Goal: Task Accomplishment & Management: Use online tool/utility

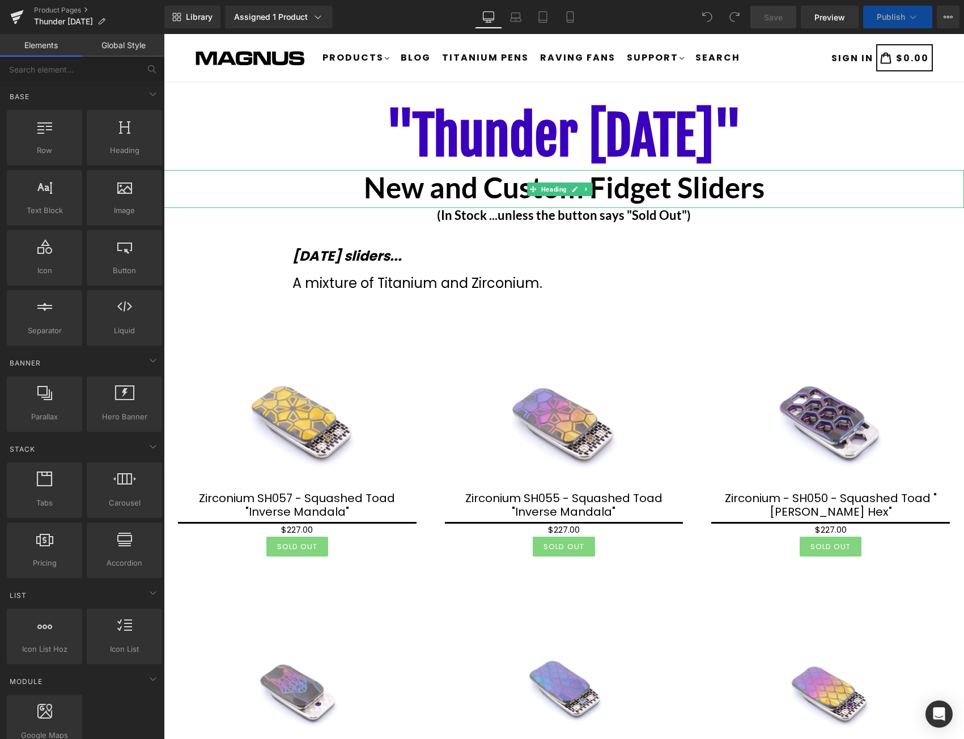
click at [686, 187] on b "New and Custom Fidget Sliders" at bounding box center [564, 187] width 401 height 35
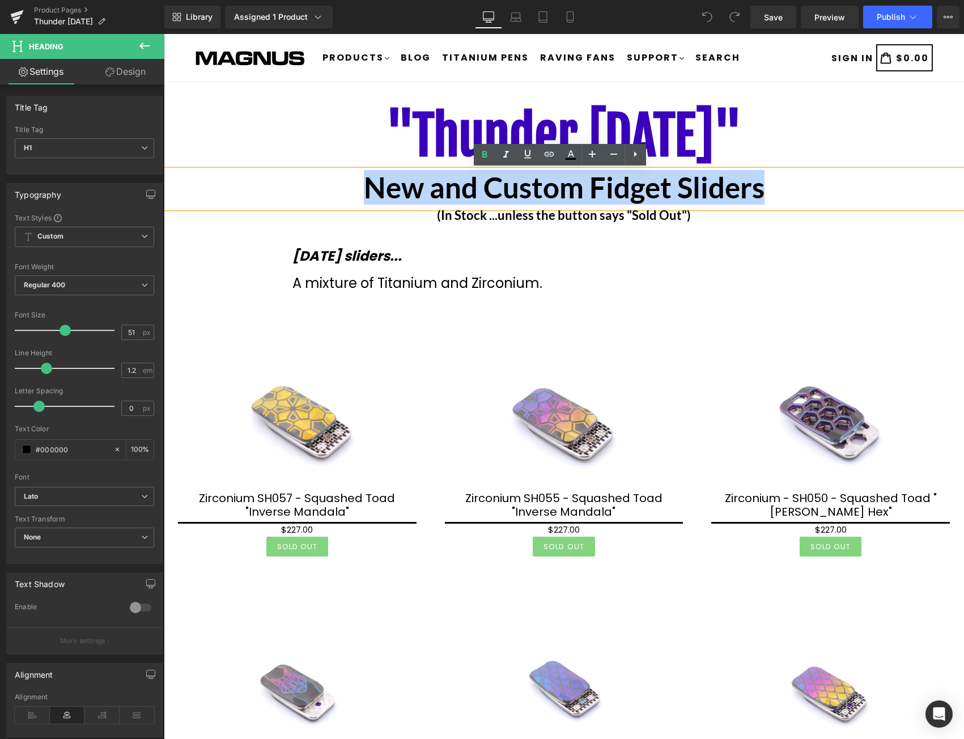
drag, startPoint x: 761, startPoint y: 189, endPoint x: 359, endPoint y: 188, distance: 401.4
click at [359, 188] on h1 "New and Custom Fidget Sliders" at bounding box center [564, 187] width 800 height 35
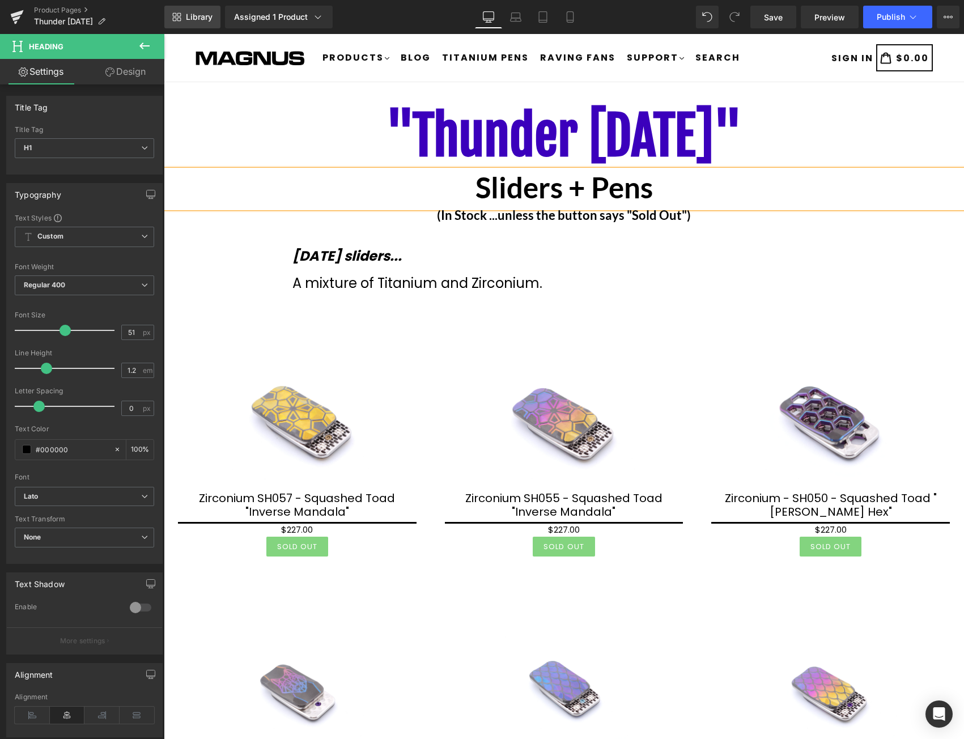
click at [201, 15] on span "Library" at bounding box center [199, 17] width 27 height 10
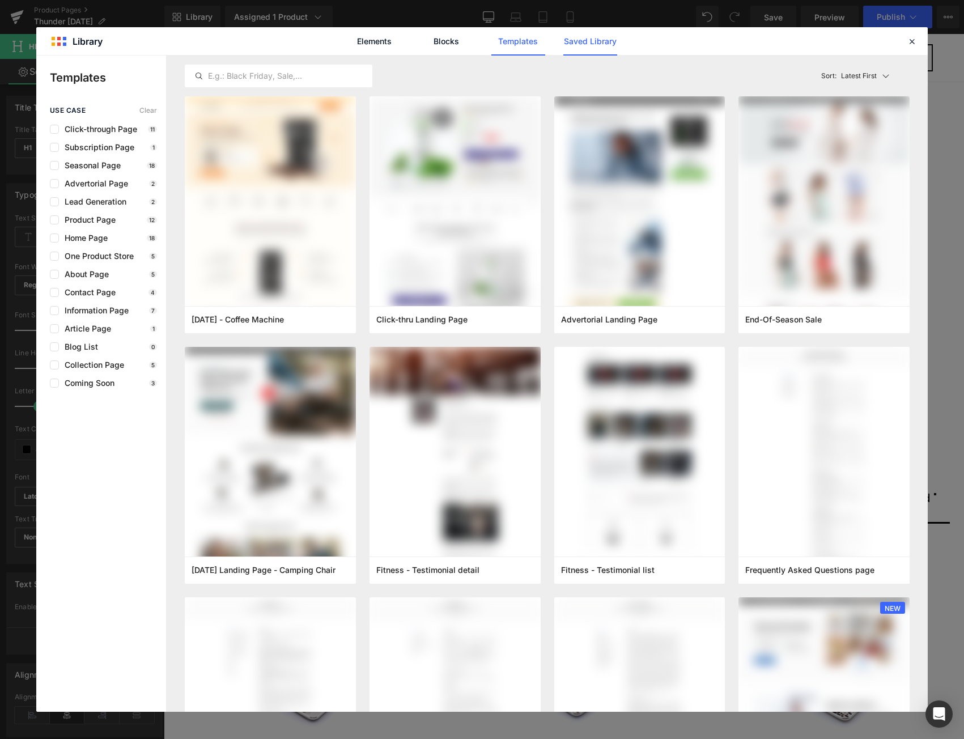
click at [612, 45] on link "Saved Library" at bounding box center [591, 41] width 54 height 28
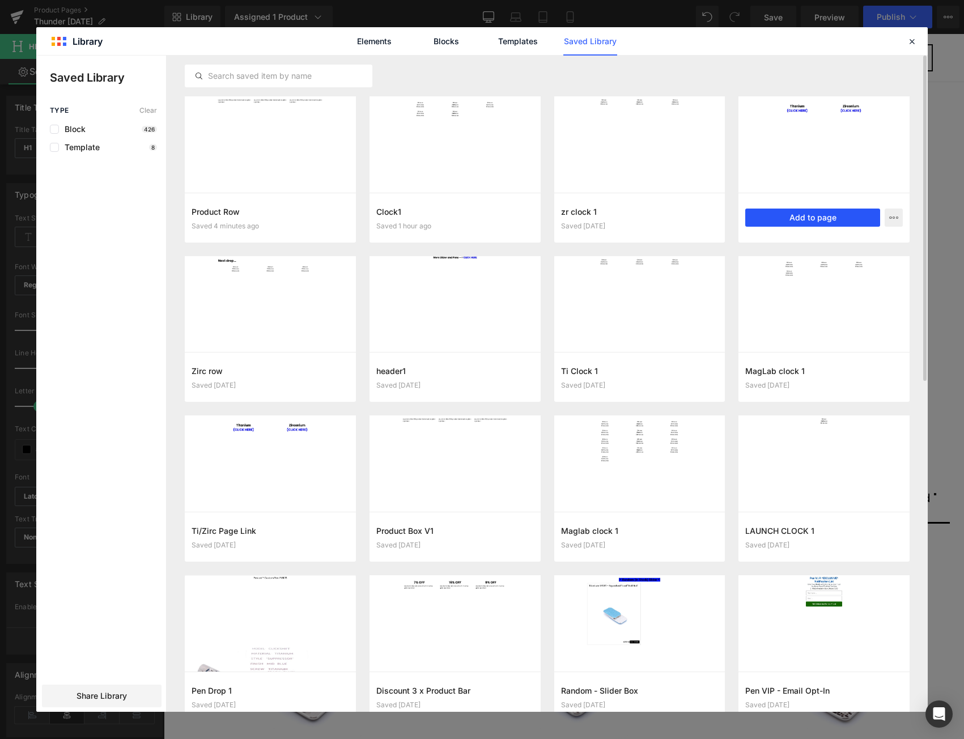
click at [825, 211] on button "Add to page" at bounding box center [812, 218] width 135 height 18
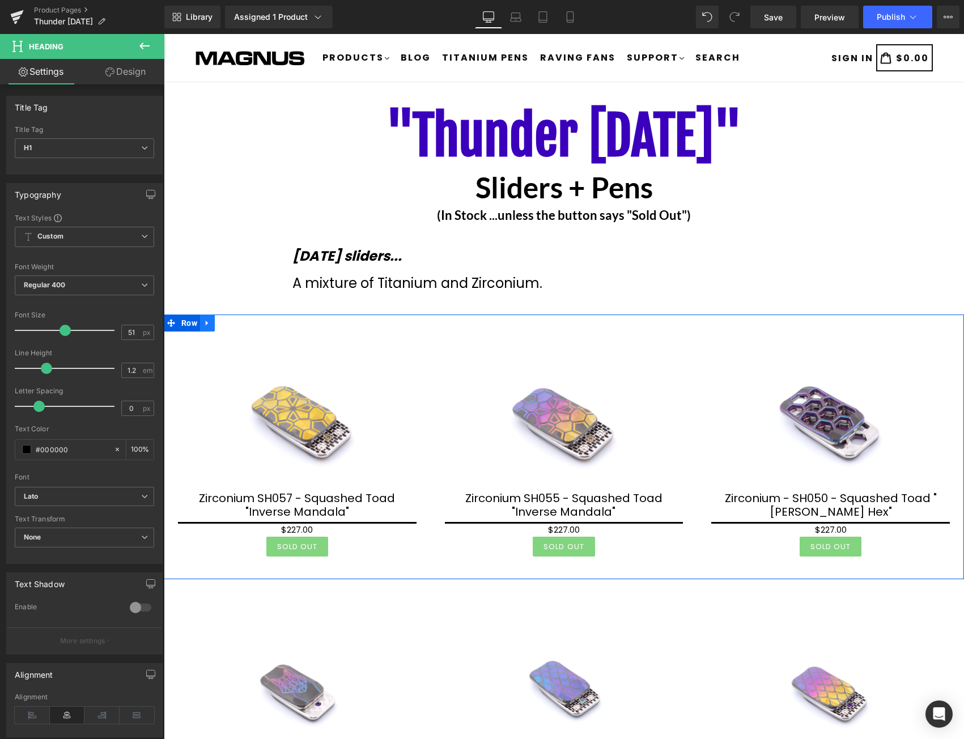
click at [210, 324] on icon at bounding box center [208, 323] width 8 height 9
click at [235, 319] on icon at bounding box center [237, 323] width 8 height 8
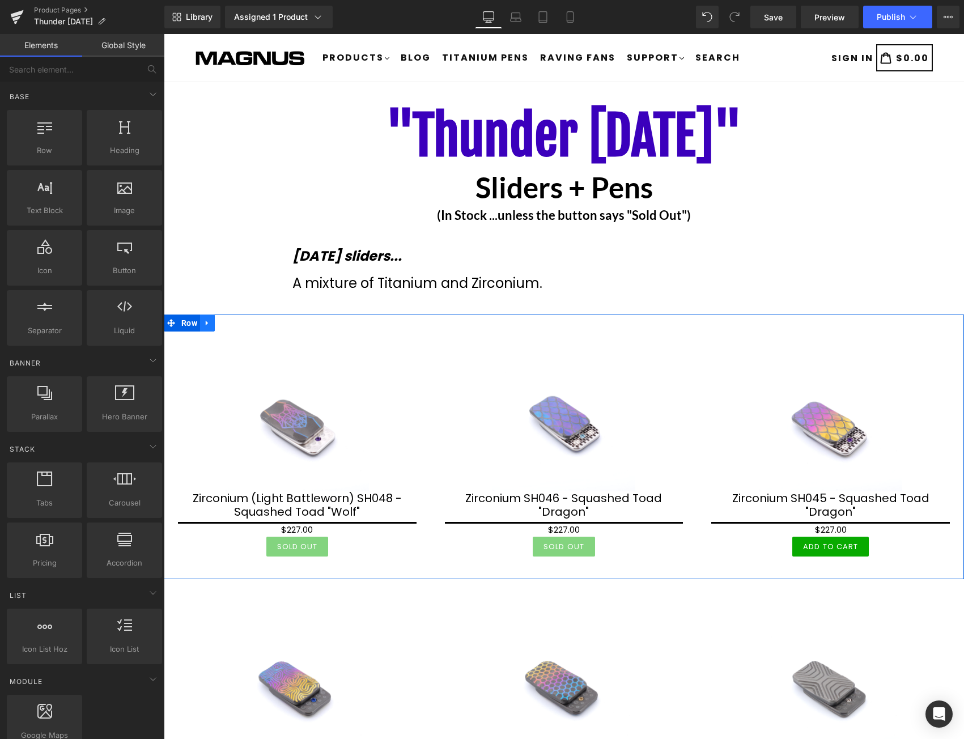
click at [210, 323] on icon at bounding box center [208, 323] width 8 height 9
click at [235, 323] on icon at bounding box center [237, 323] width 8 height 8
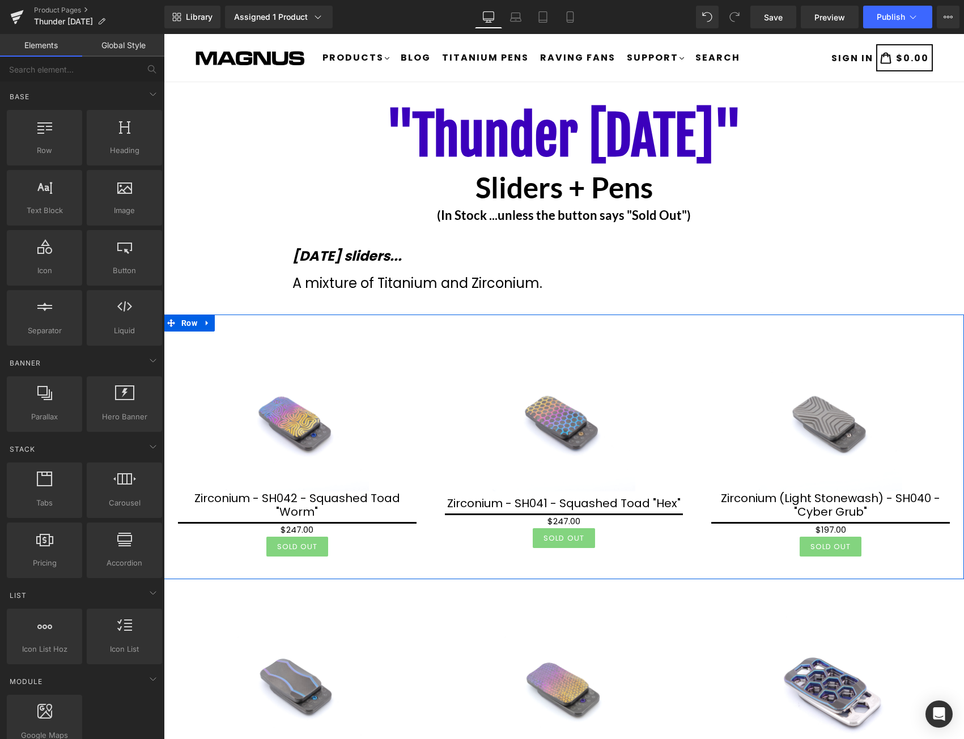
click at [209, 323] on icon at bounding box center [208, 323] width 8 height 9
click at [236, 323] on icon at bounding box center [237, 323] width 8 height 8
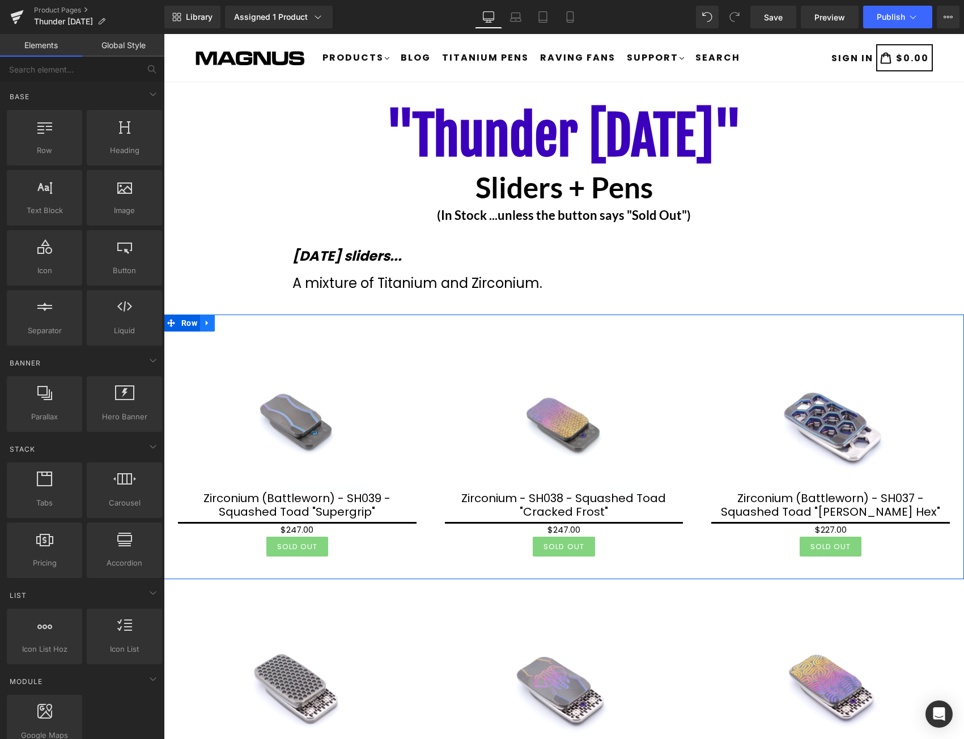
click at [207, 323] on icon at bounding box center [207, 323] width 2 height 5
click at [235, 321] on icon at bounding box center [237, 323] width 8 height 9
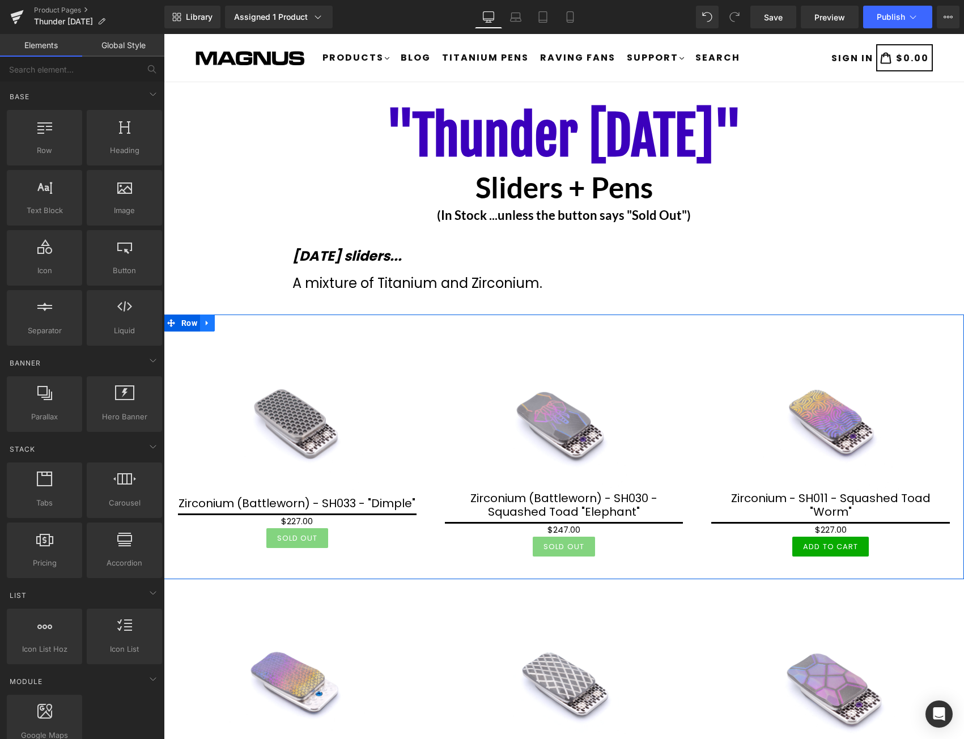
click at [205, 320] on icon at bounding box center [208, 323] width 8 height 9
click at [235, 321] on icon at bounding box center [237, 323] width 8 height 8
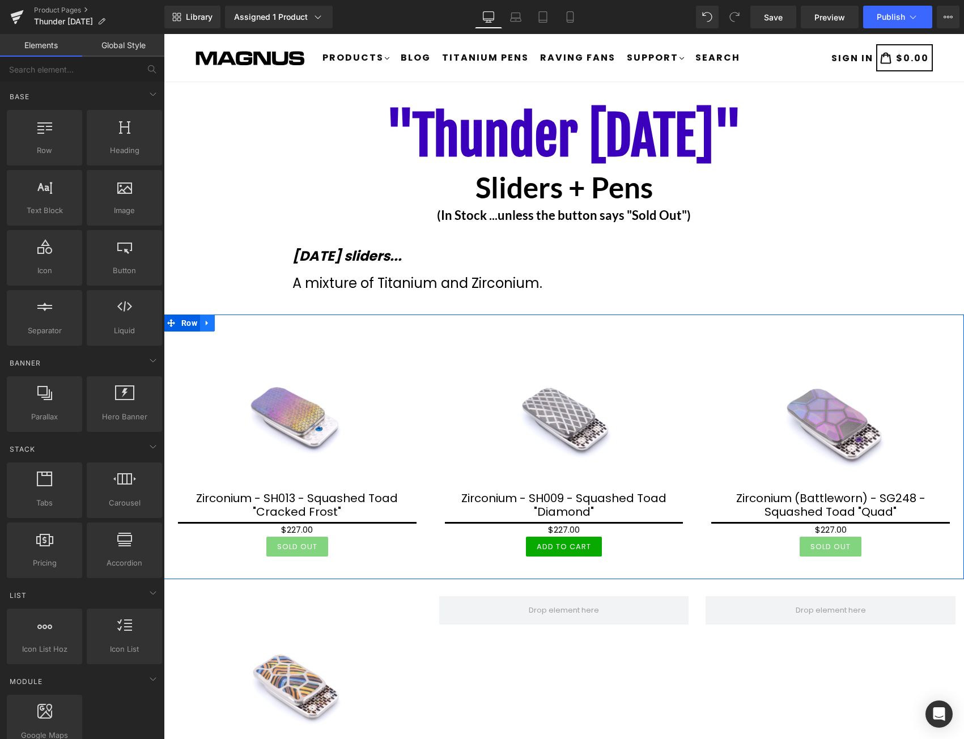
click at [209, 321] on icon at bounding box center [208, 323] width 8 height 9
click at [235, 321] on icon at bounding box center [237, 323] width 8 height 8
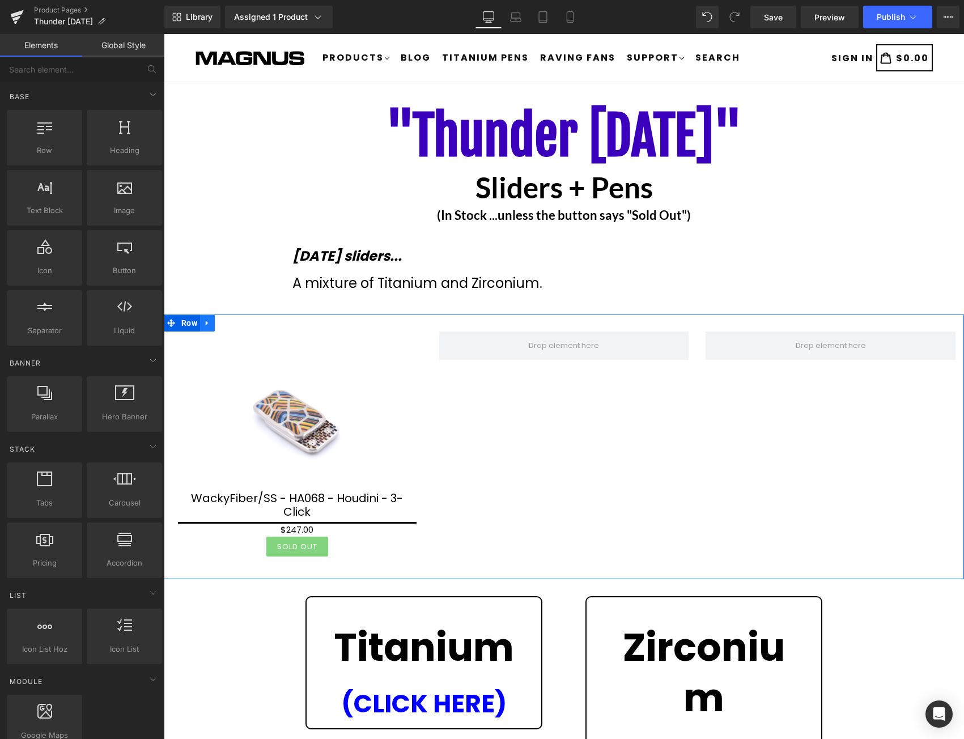
click at [209, 323] on icon at bounding box center [208, 323] width 8 height 9
click at [234, 322] on icon at bounding box center [237, 323] width 8 height 8
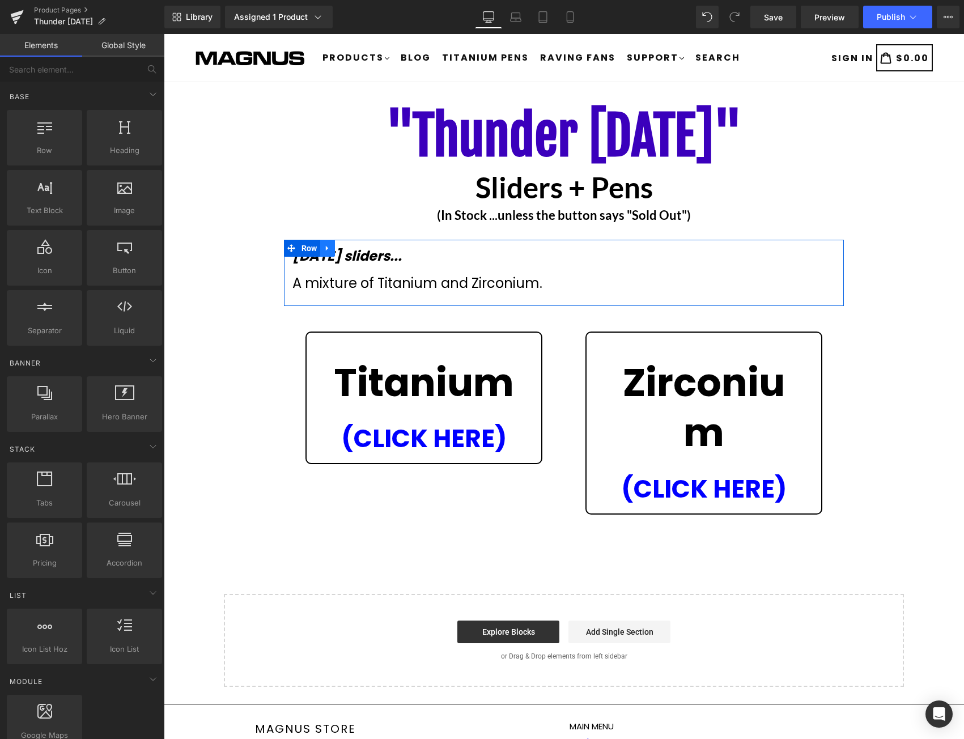
click at [326, 248] on icon at bounding box center [326, 248] width 2 height 5
click at [357, 245] on icon at bounding box center [357, 248] width 8 height 8
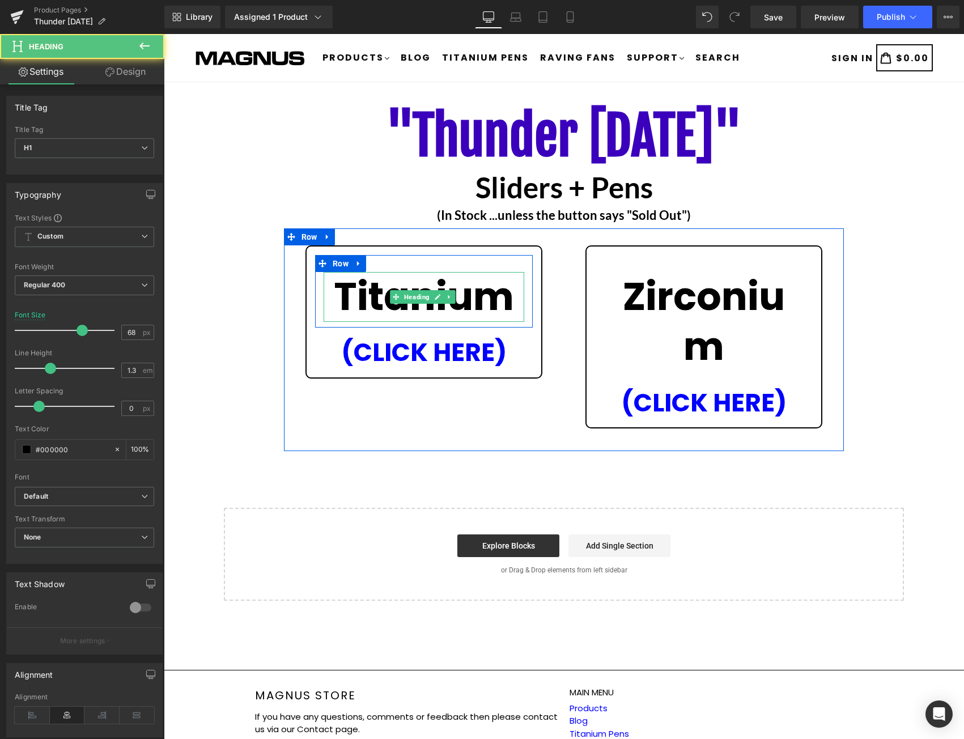
click at [504, 295] on strong "Titanium" at bounding box center [424, 297] width 180 height 54
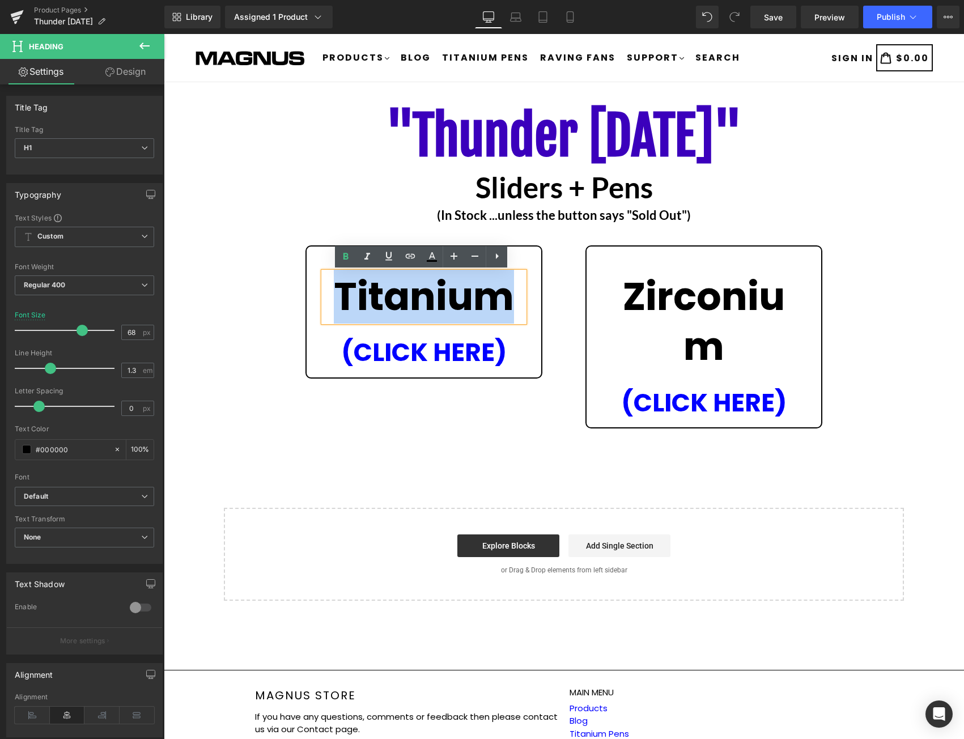
drag, startPoint x: 508, startPoint y: 295, endPoint x: 336, endPoint y: 291, distance: 171.8
click at [336, 291] on strong "Titanium" at bounding box center [424, 297] width 180 height 54
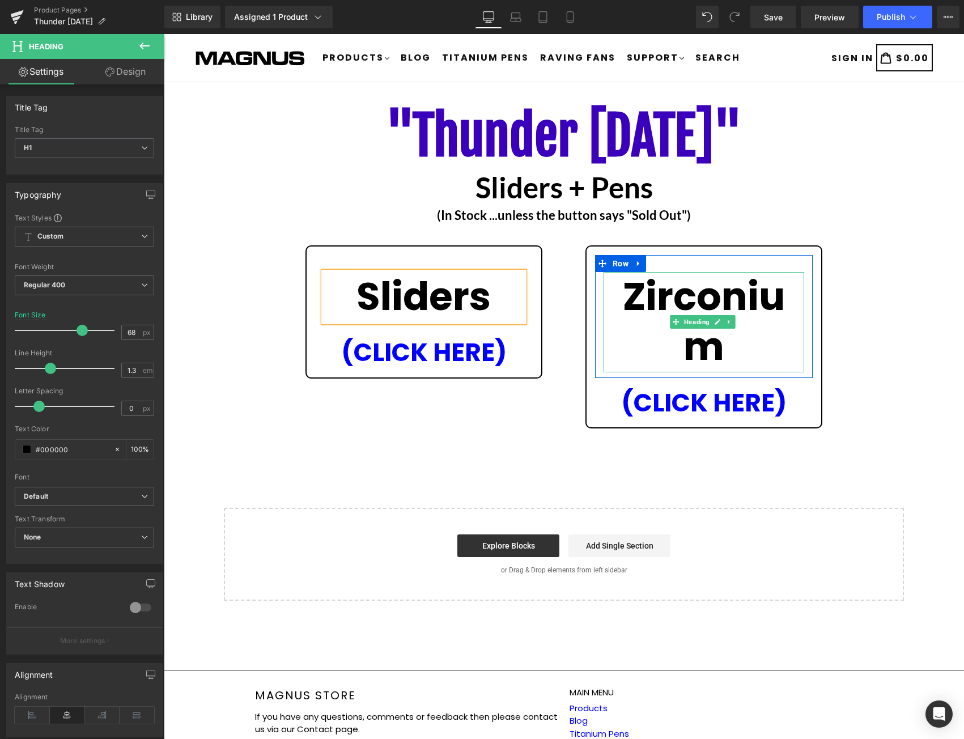
click at [698, 334] on strong "Zirconium" at bounding box center [704, 322] width 162 height 104
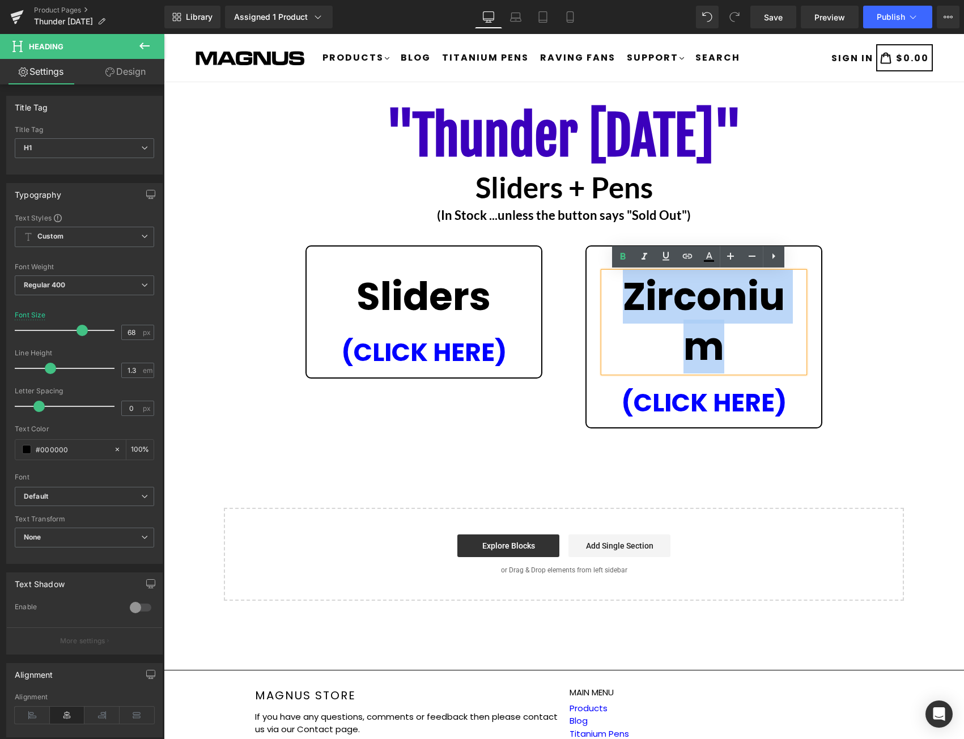
drag, startPoint x: 728, startPoint y: 348, endPoint x: 622, endPoint y: 303, distance: 114.9
click at [622, 303] on h1 "Zirconium" at bounding box center [704, 322] width 201 height 100
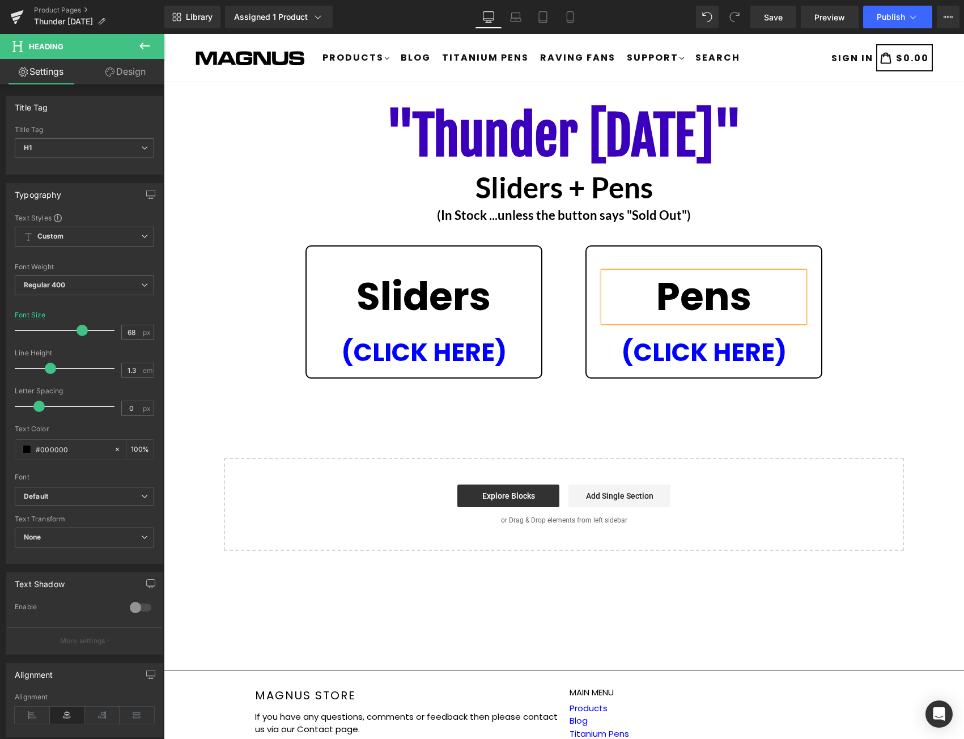
click at [883, 334] on div ""Thunder [DATE]" Heading Sliders + Pens Heading (In Stock ...unless the button …" at bounding box center [564, 325] width 800 height 452
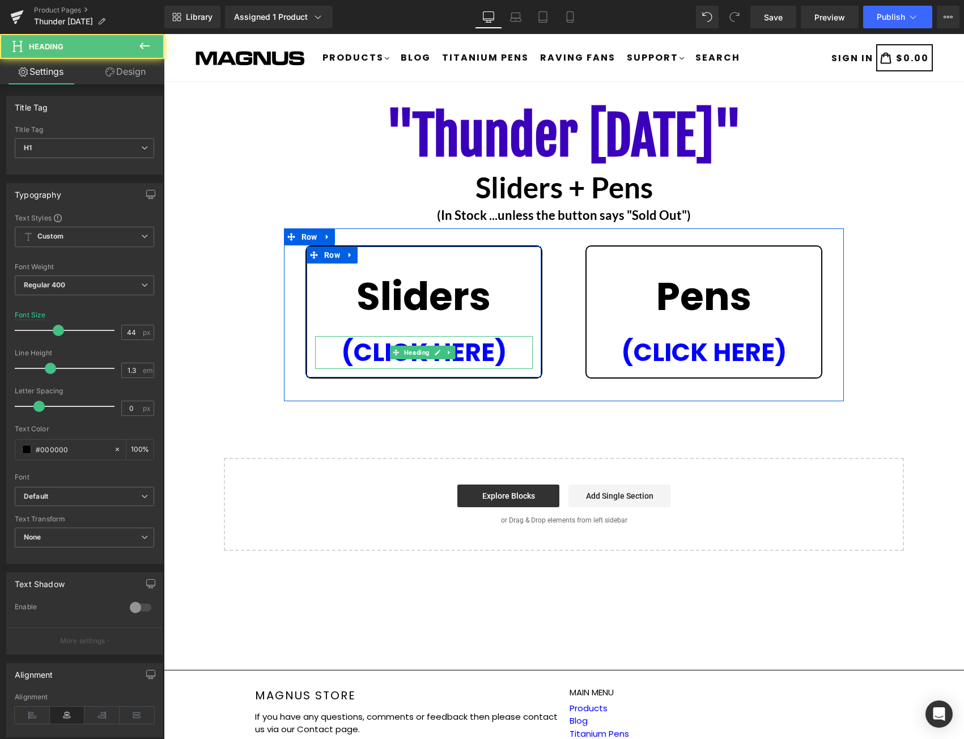
click at [516, 349] on h1 "(CLICK HERE)" at bounding box center [424, 352] width 218 height 32
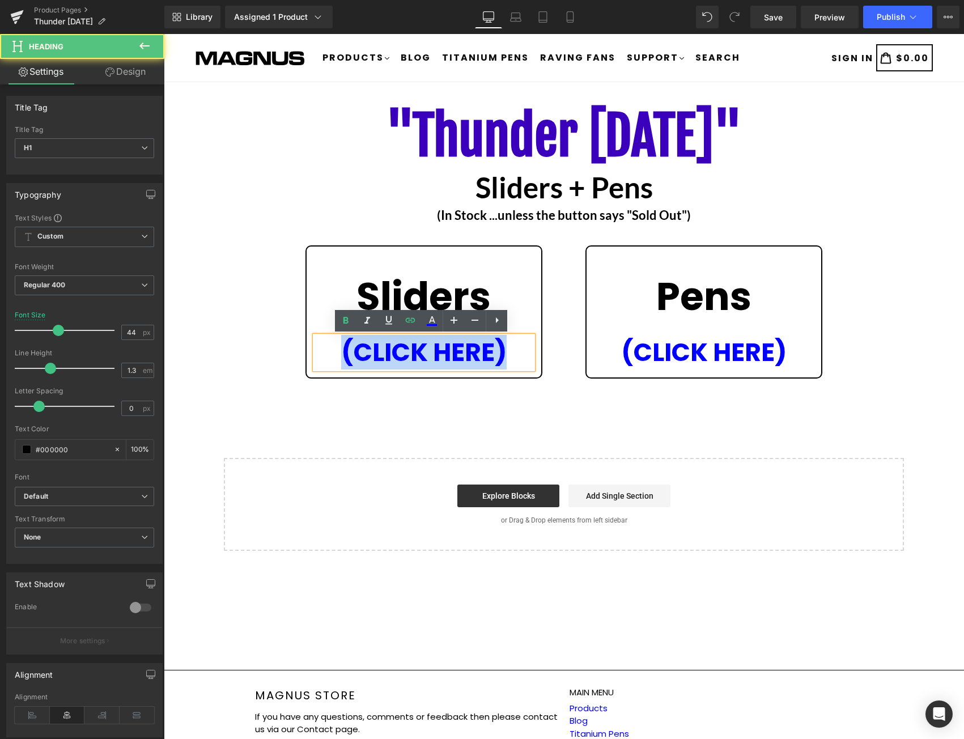
drag, startPoint x: 522, startPoint y: 353, endPoint x: 335, endPoint y: 350, distance: 186.5
click at [335, 350] on h1 "(CLICK HERE)" at bounding box center [424, 352] width 218 height 32
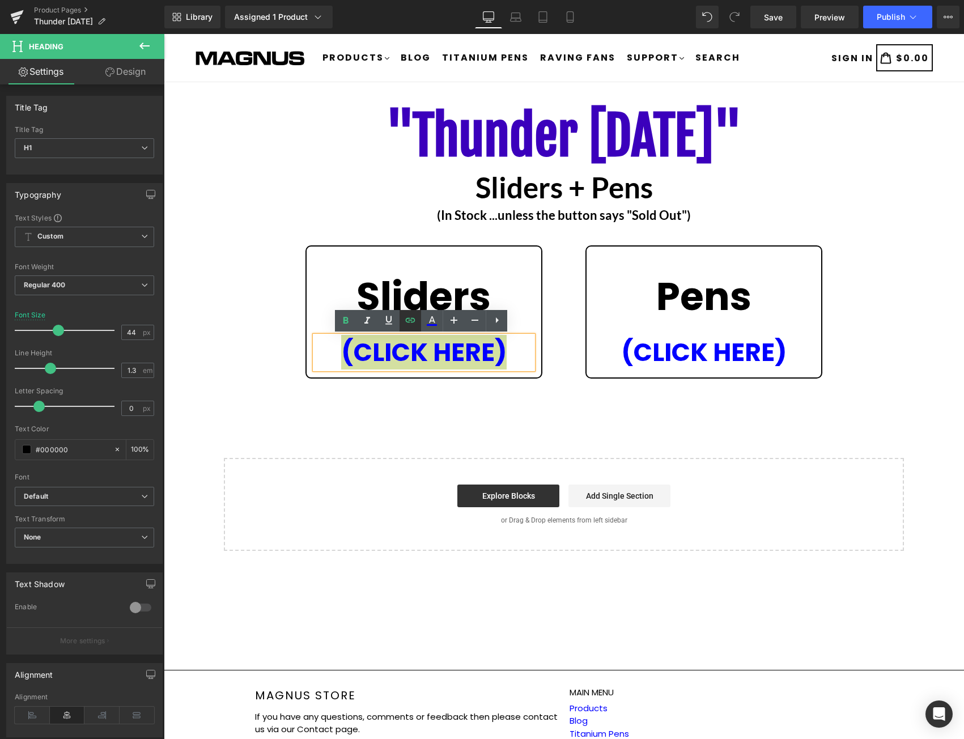
click at [410, 323] on icon at bounding box center [411, 321] width 14 height 14
click at [511, 0] on div "Text Color Highlight Color #333333 Edit or remove link: Edit - Unlink - Cancel …" at bounding box center [482, 0] width 964 height 0
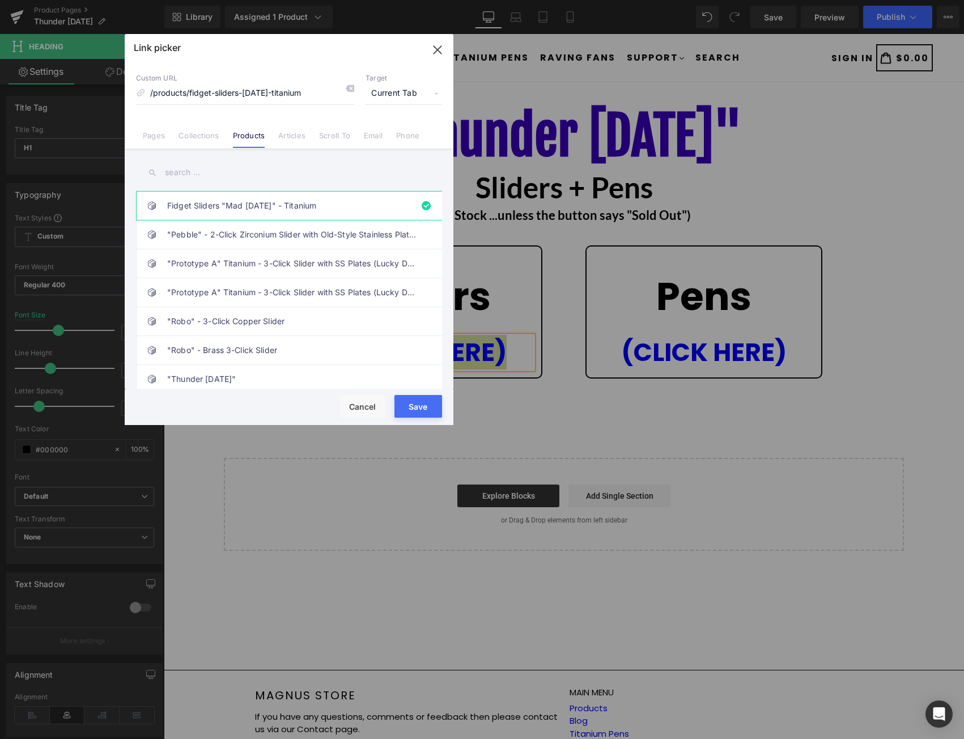
click at [210, 174] on input "text" at bounding box center [289, 173] width 306 height 26
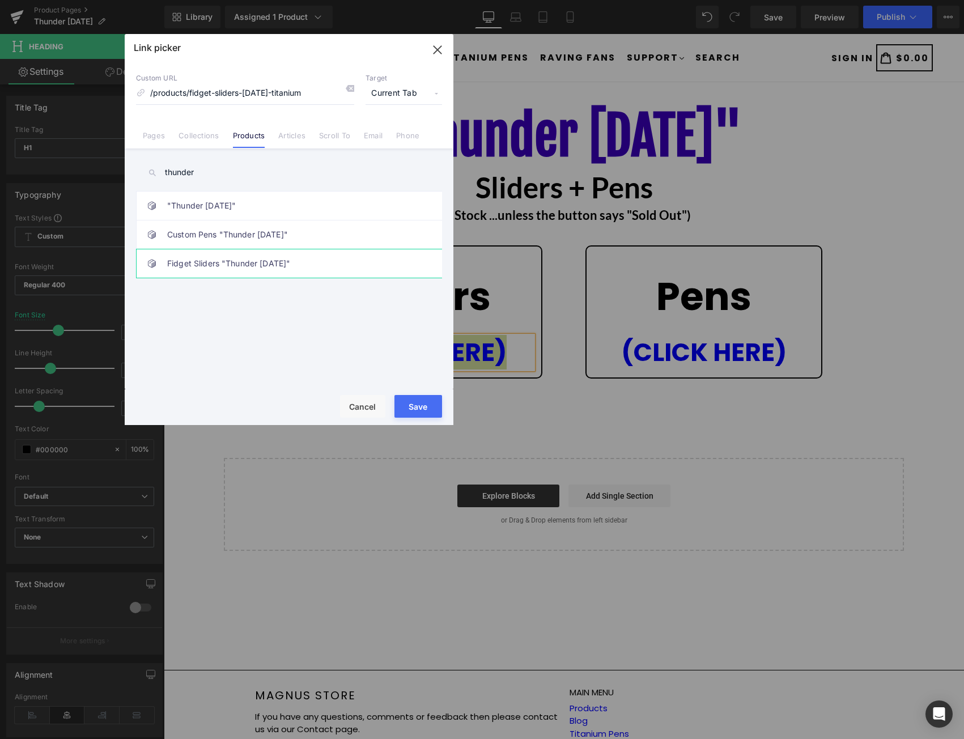
type input "thunder"
click at [312, 264] on link "Fidget Sliders "Thunder [DATE]"" at bounding box center [291, 263] width 249 height 28
click at [416, 409] on button "Save" at bounding box center [419, 406] width 48 height 23
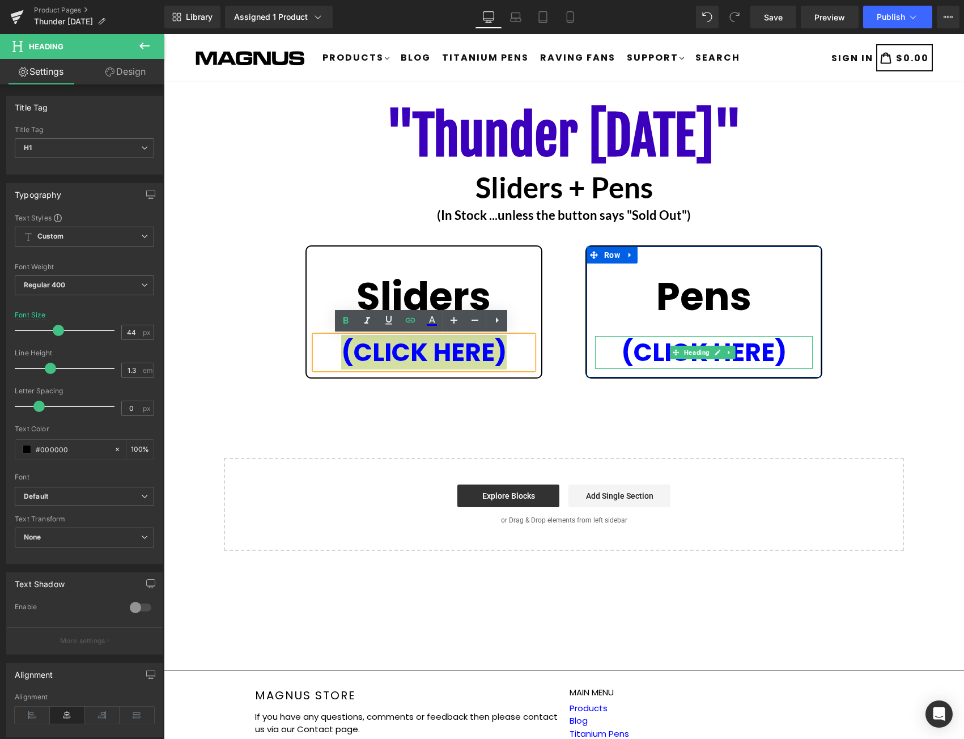
click at [790, 357] on h1 "(CLICK HERE)" at bounding box center [704, 352] width 218 height 32
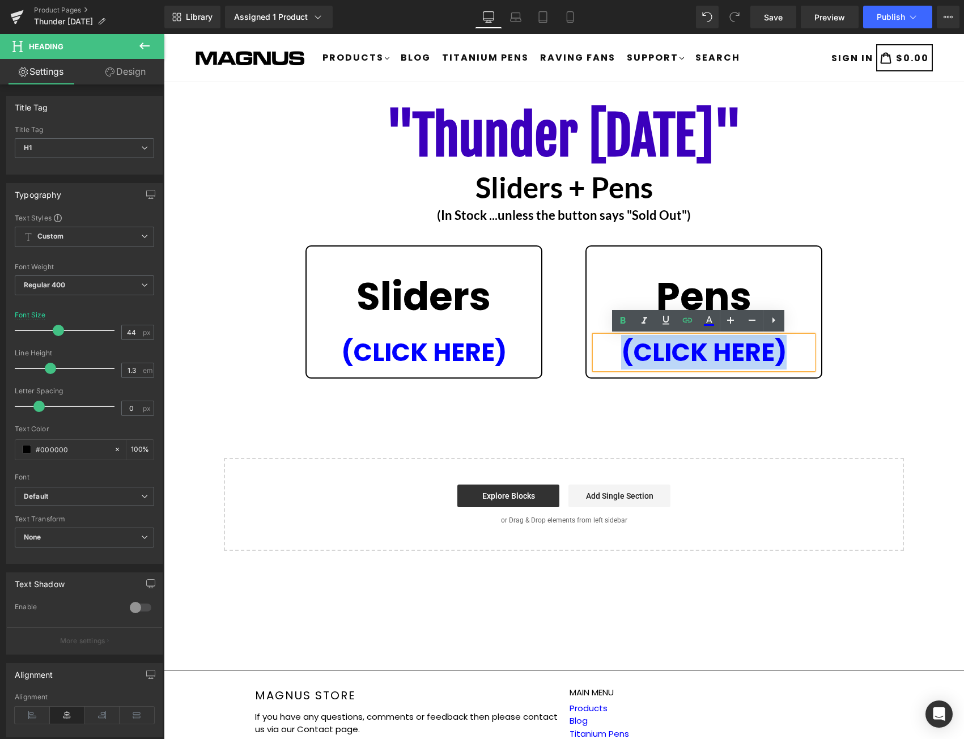
drag, startPoint x: 795, startPoint y: 354, endPoint x: 615, endPoint y: 338, distance: 181.6
click at [615, 338] on h1 "(CLICK HERE)" at bounding box center [704, 352] width 218 height 32
click at [691, 319] on icon at bounding box center [688, 320] width 10 height 5
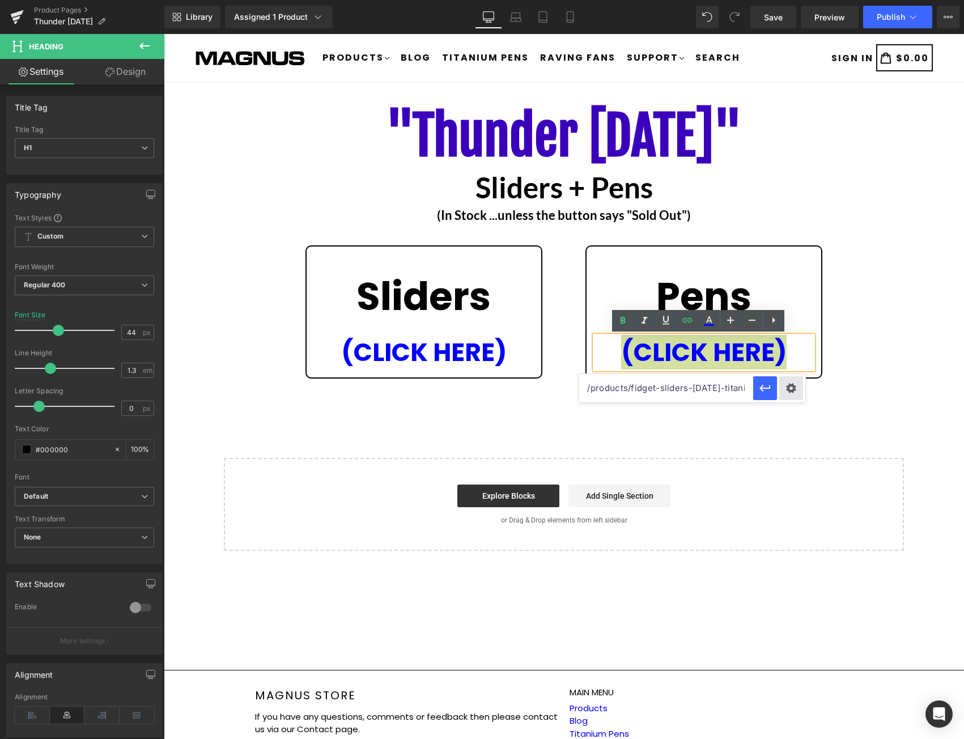
click at [796, 0] on div "Text Color Highlight Color #333333 Edit or remove link: Edit - Unlink - Cancel …" at bounding box center [482, 0] width 964 height 0
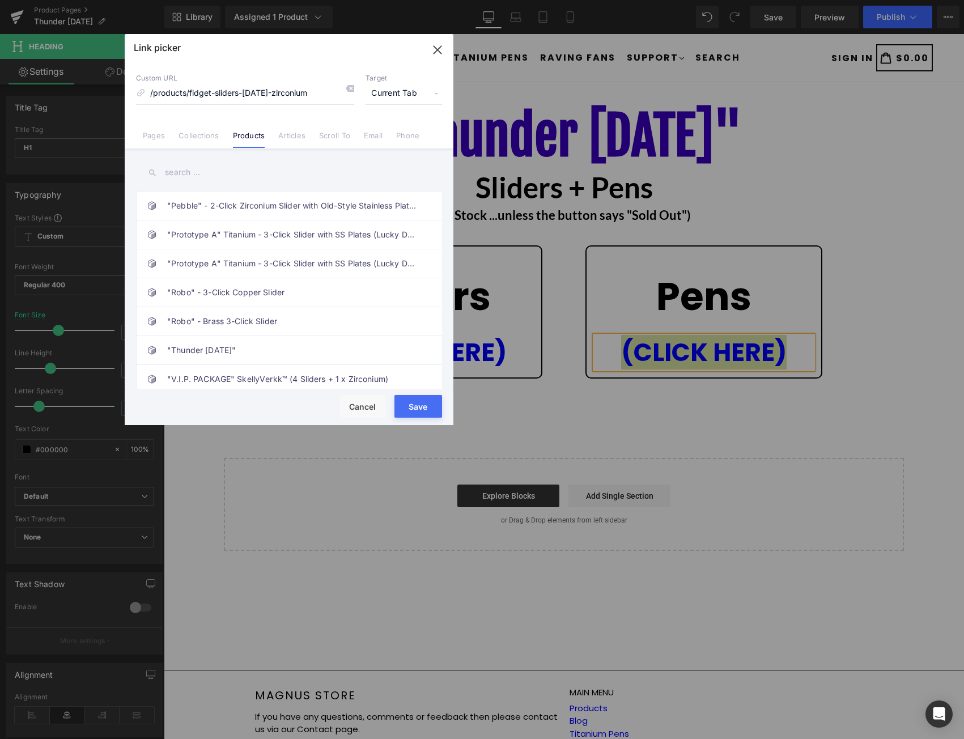
click at [223, 173] on input "text" at bounding box center [289, 173] width 306 height 26
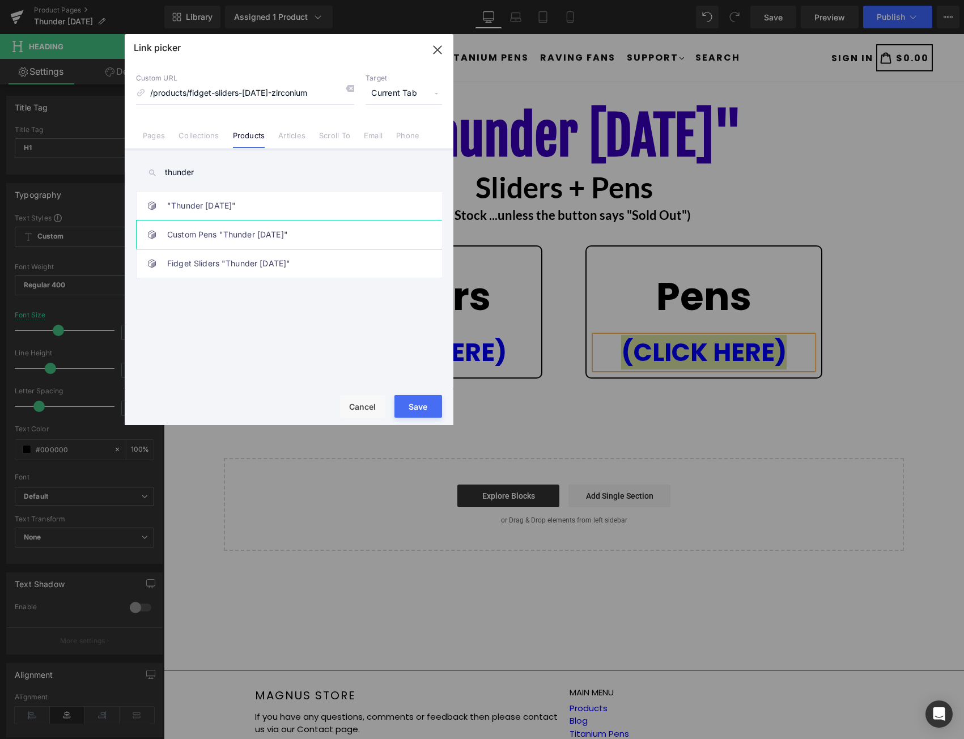
type input "thunder"
click at [294, 237] on link "Custom Pens "Thunder [DATE]"" at bounding box center [291, 235] width 249 height 28
click at [413, 405] on button "Save" at bounding box center [419, 406] width 48 height 23
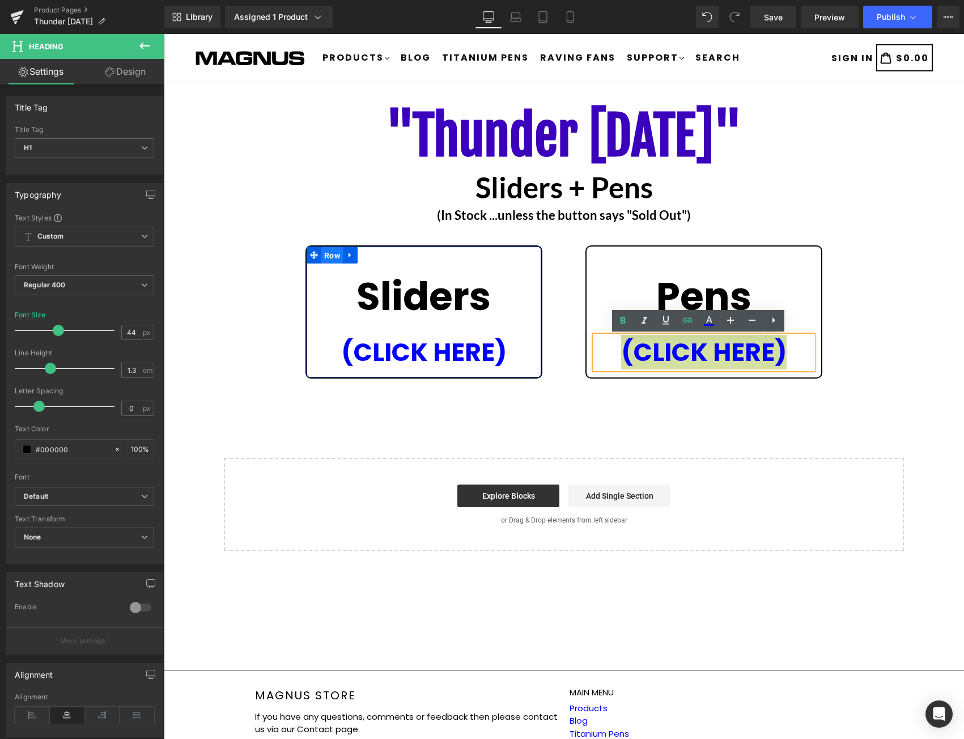
click at [333, 254] on ul "Row" at bounding box center [332, 255] width 51 height 17
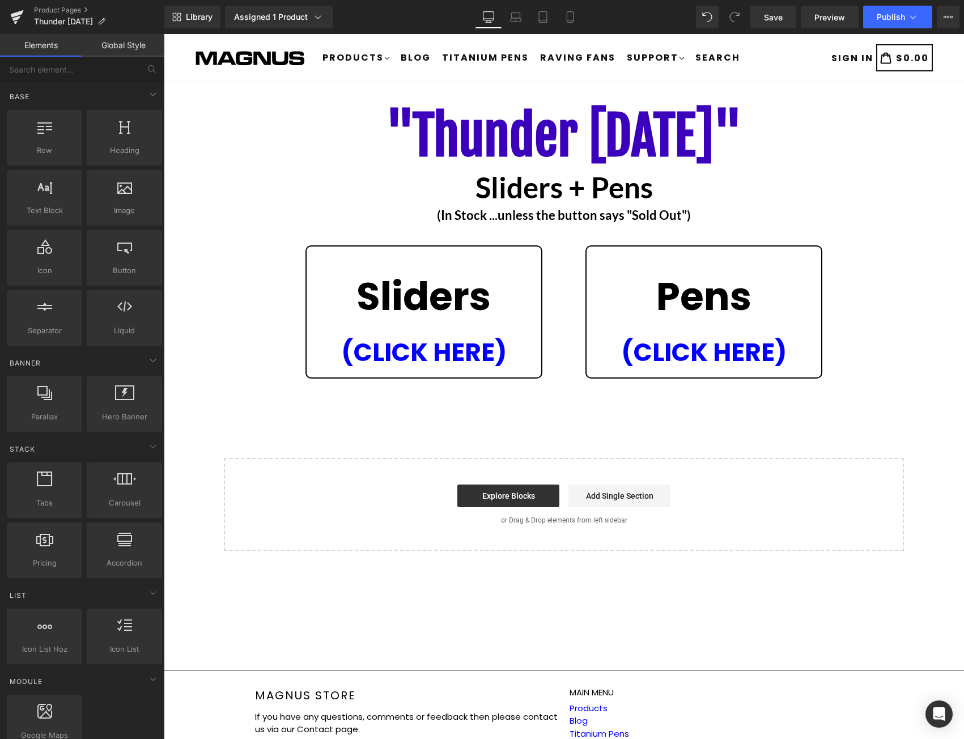
click at [910, 292] on div ""Thunder [DATE]" Heading Sliders + Pens Heading (In Stock ...unless the button …" at bounding box center [564, 325] width 800 height 452
click at [774, 14] on span "Save" at bounding box center [773, 17] width 19 height 12
click at [783, 20] on span "Save" at bounding box center [773, 17] width 19 height 12
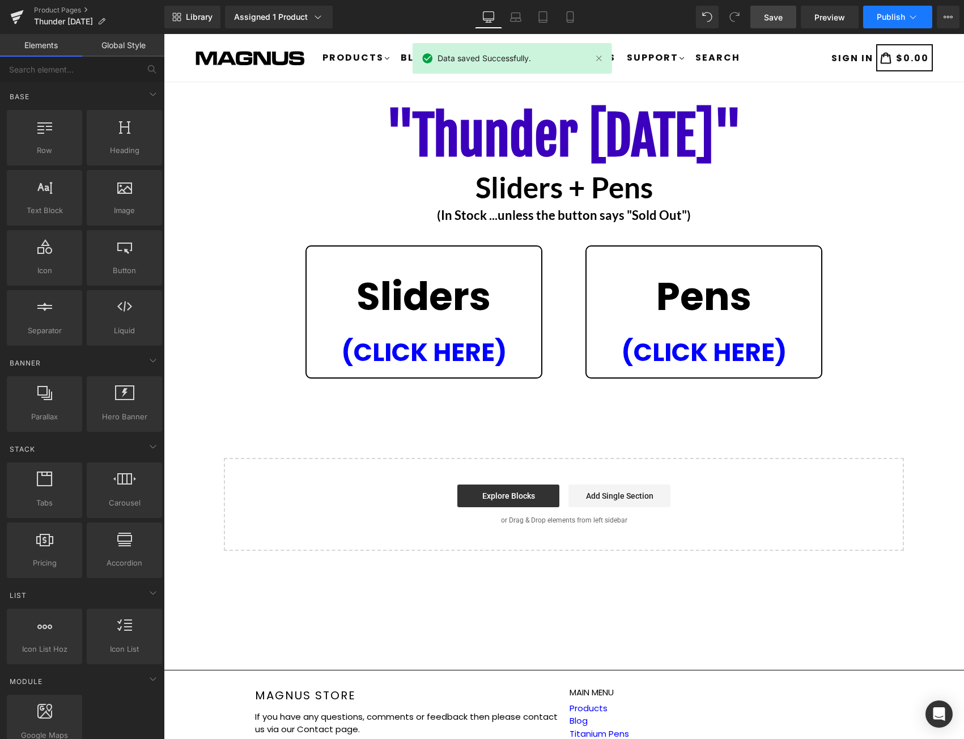
click at [905, 15] on span "Publish" at bounding box center [891, 16] width 28 height 9
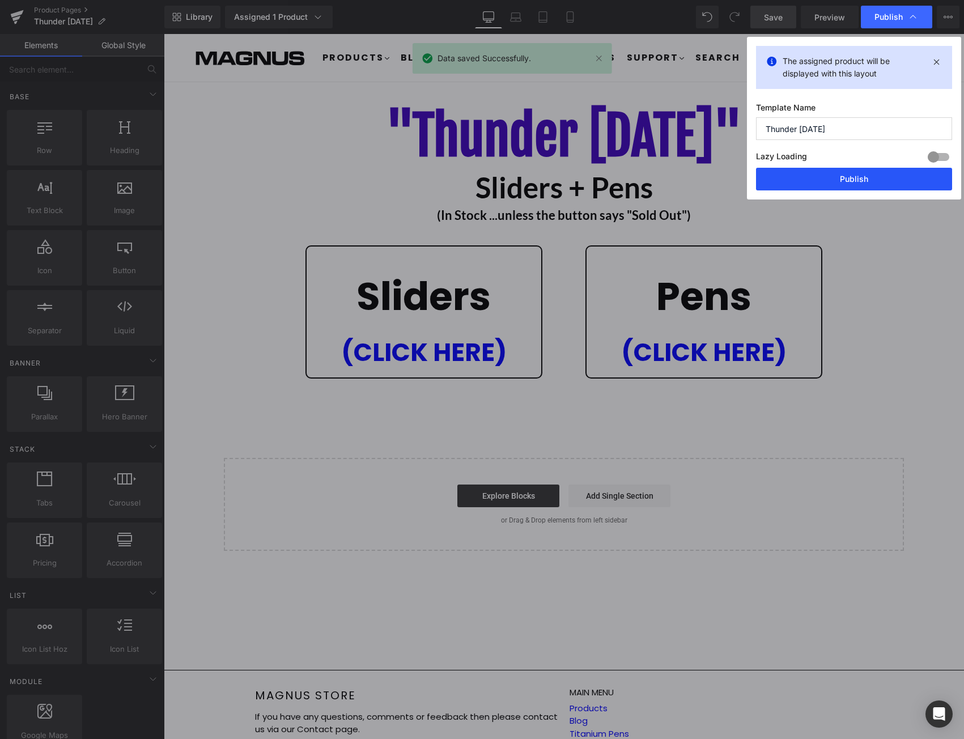
click at [875, 177] on button "Publish" at bounding box center [854, 179] width 196 height 23
